Goal: Transaction & Acquisition: Purchase product/service

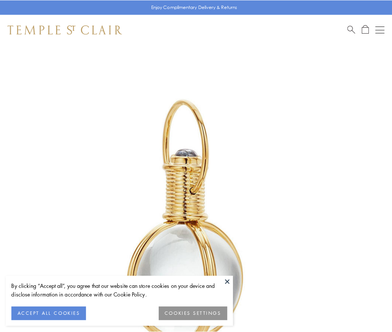
scroll to position [195, 0]
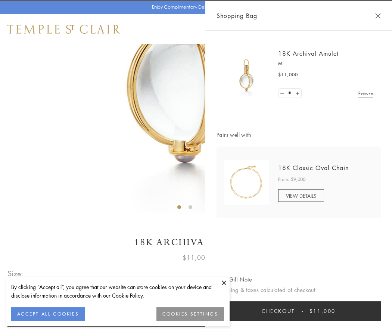
click at [299, 311] on button "Checkout $11,000" at bounding box center [299, 310] width 164 height 19
